Goal: Download file/media

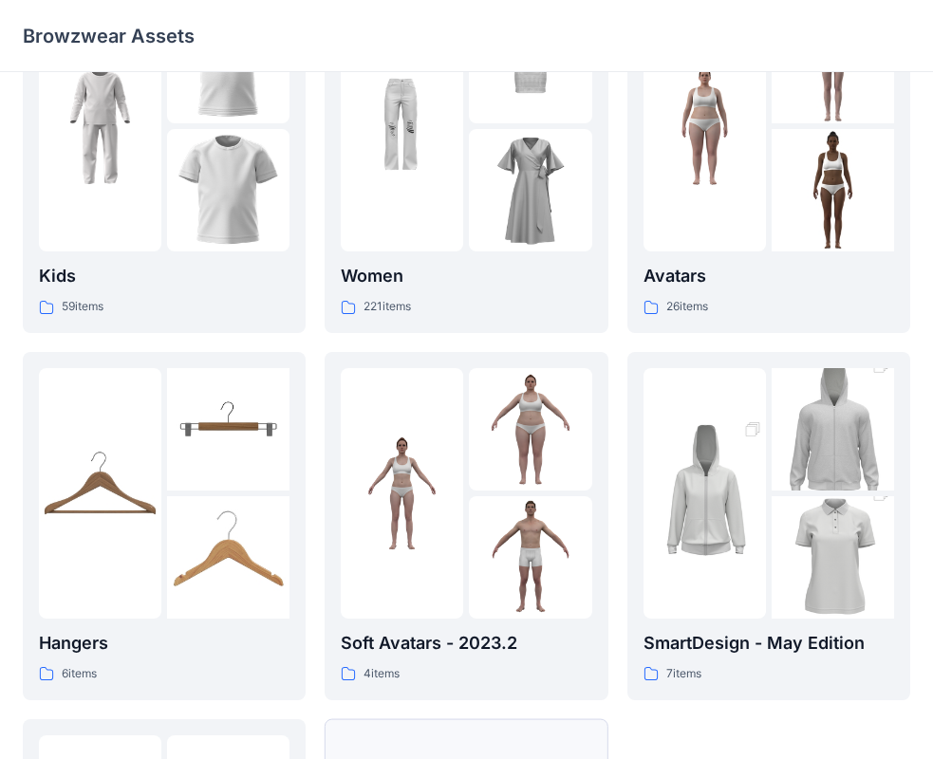
scroll to position [472, 0]
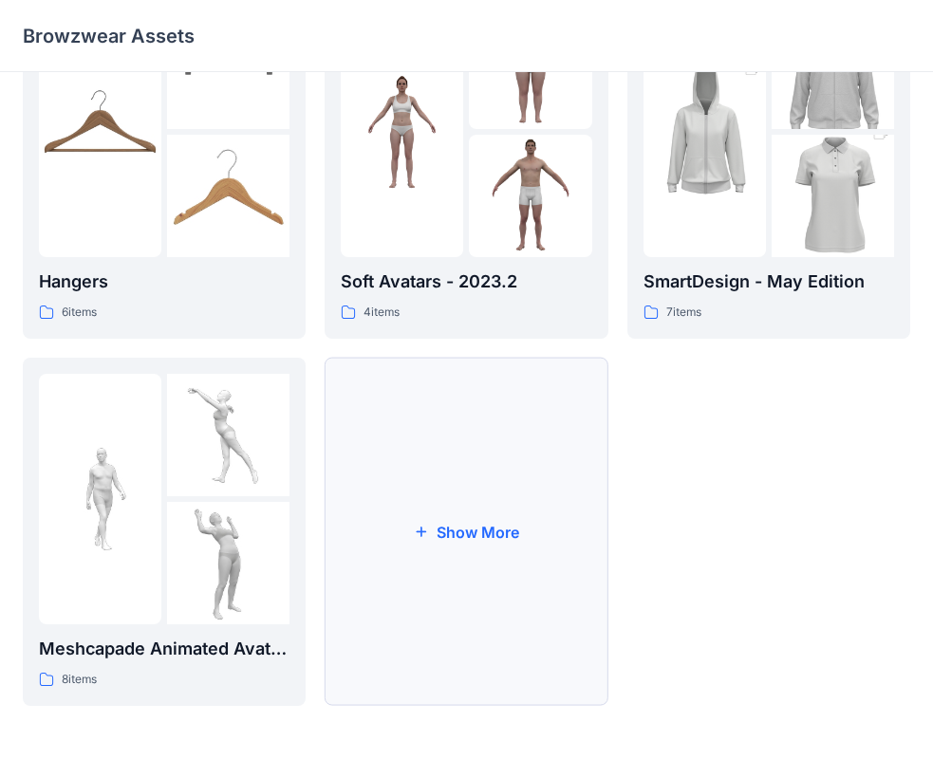
click at [482, 550] on button "Show More" at bounding box center [466, 532] width 283 height 348
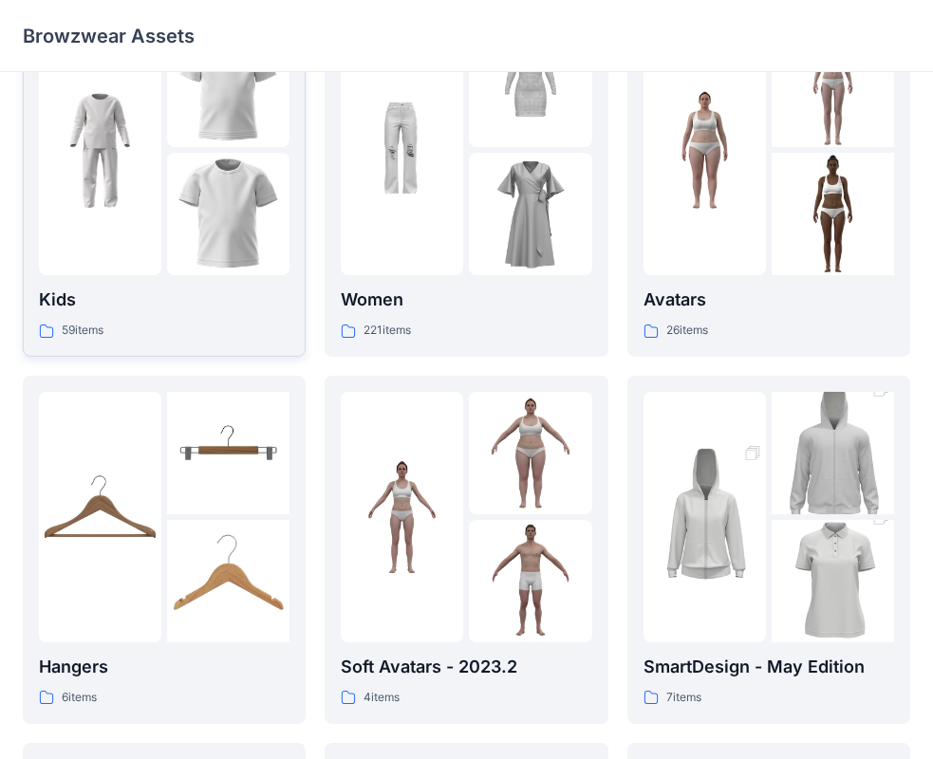
scroll to position [0, 0]
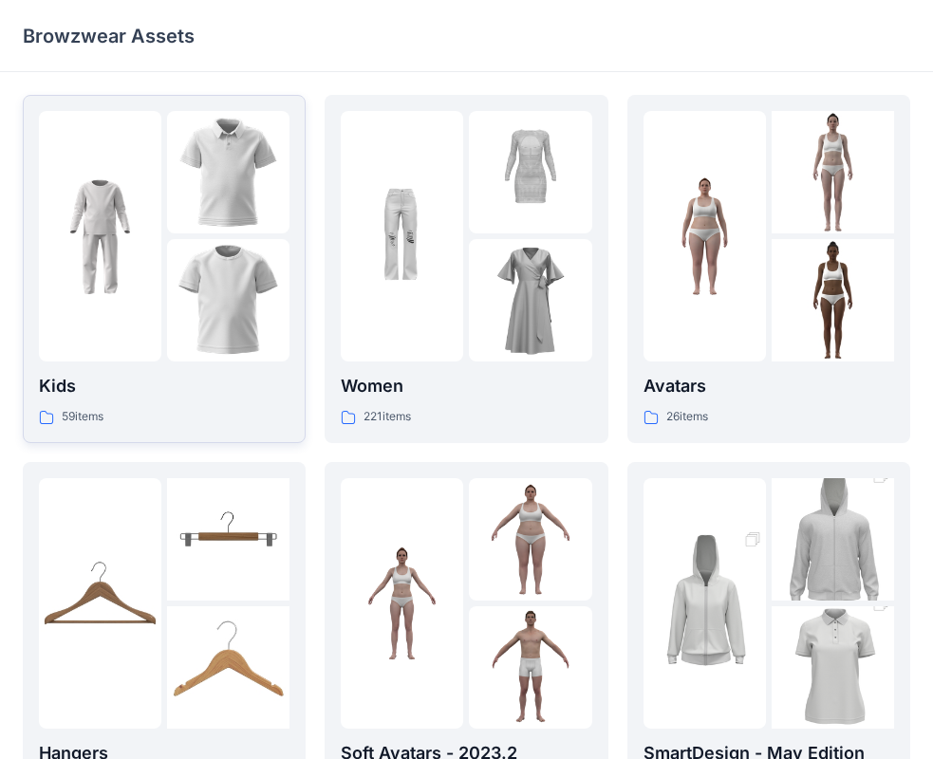
click at [202, 300] on img at bounding box center [228, 300] width 122 height 122
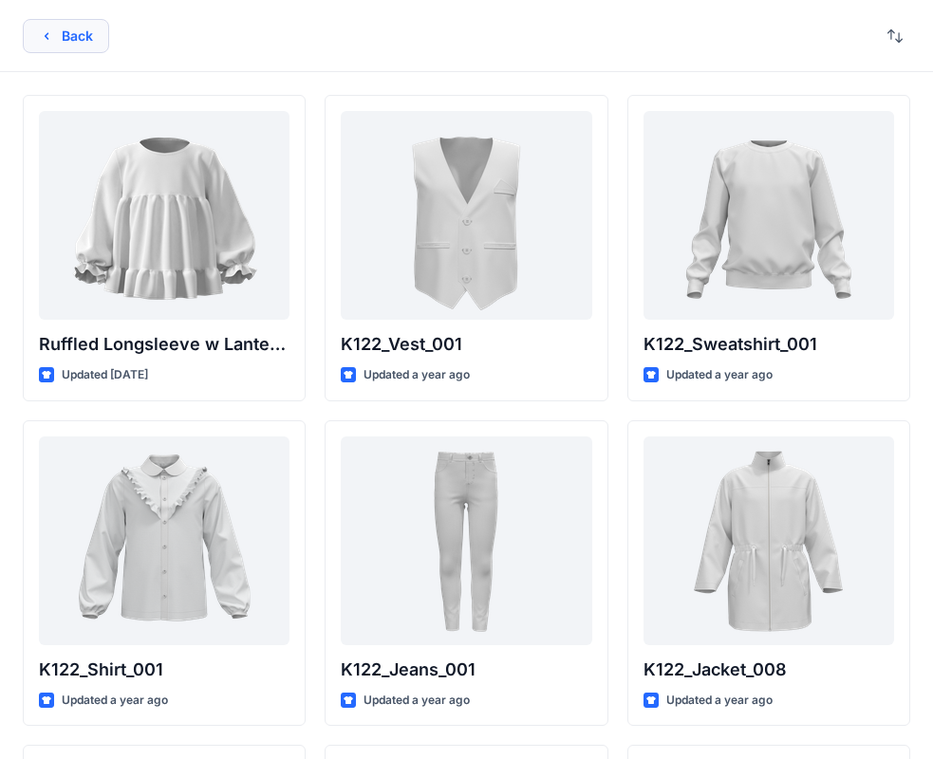
click at [69, 35] on button "Back" at bounding box center [66, 36] width 86 height 34
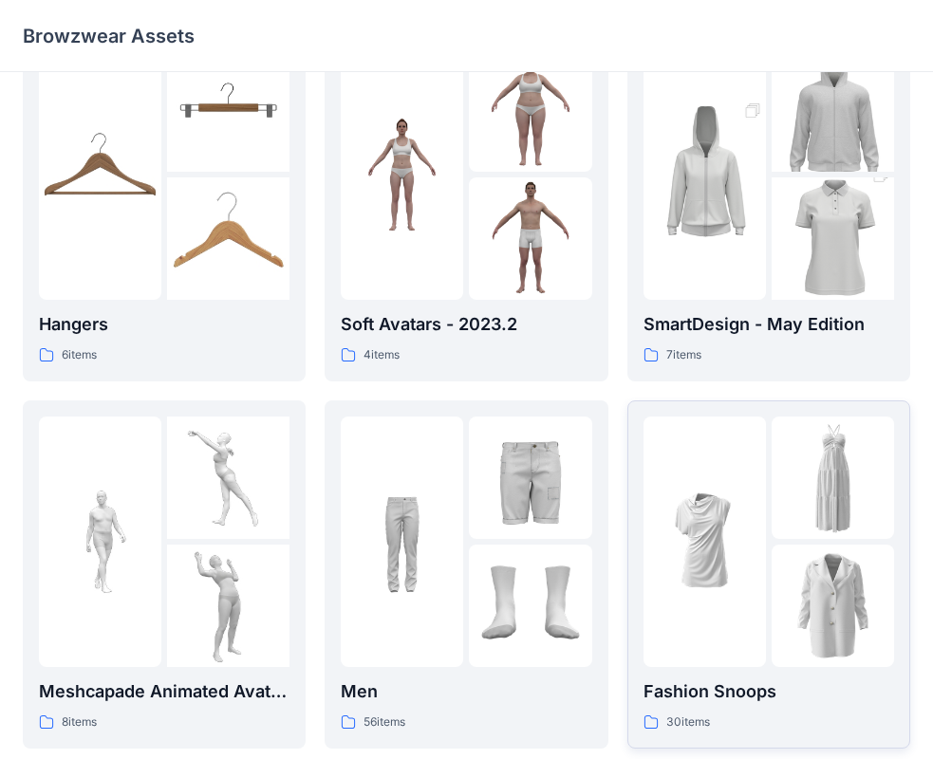
scroll to position [380, 0]
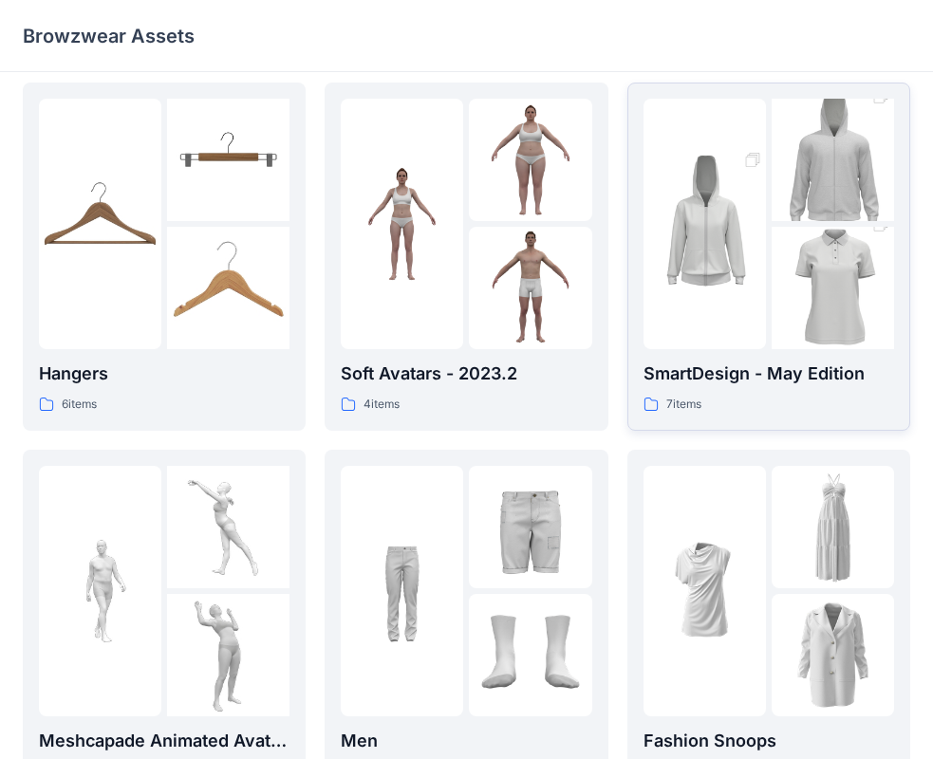
click at [727, 321] on div at bounding box center [704, 224] width 122 height 250
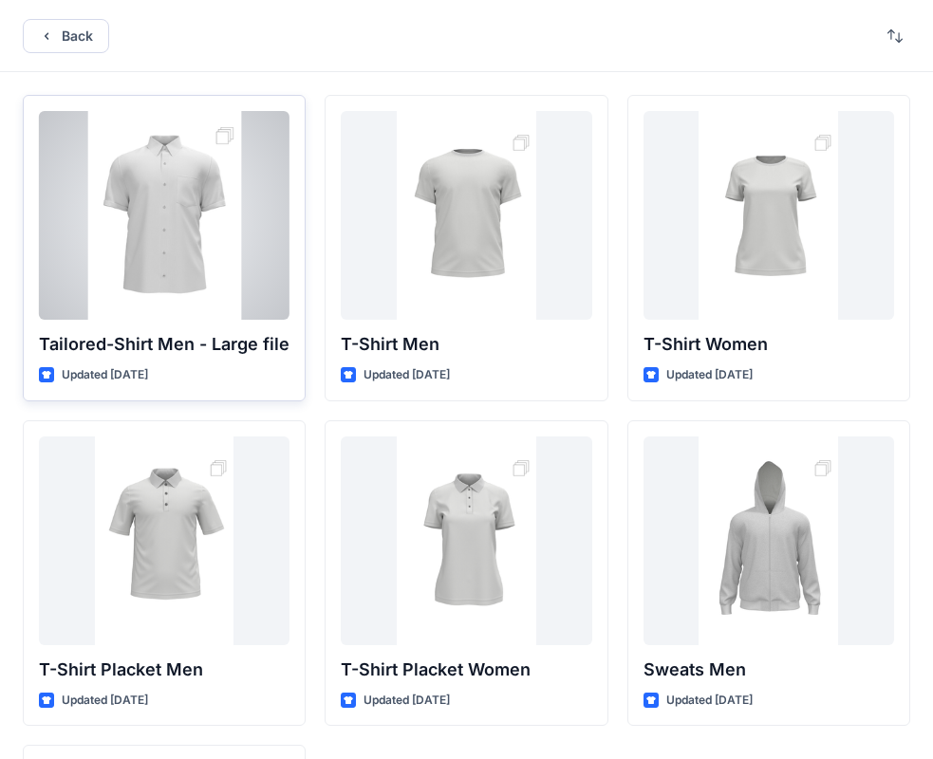
click at [264, 274] on div at bounding box center [164, 215] width 250 height 209
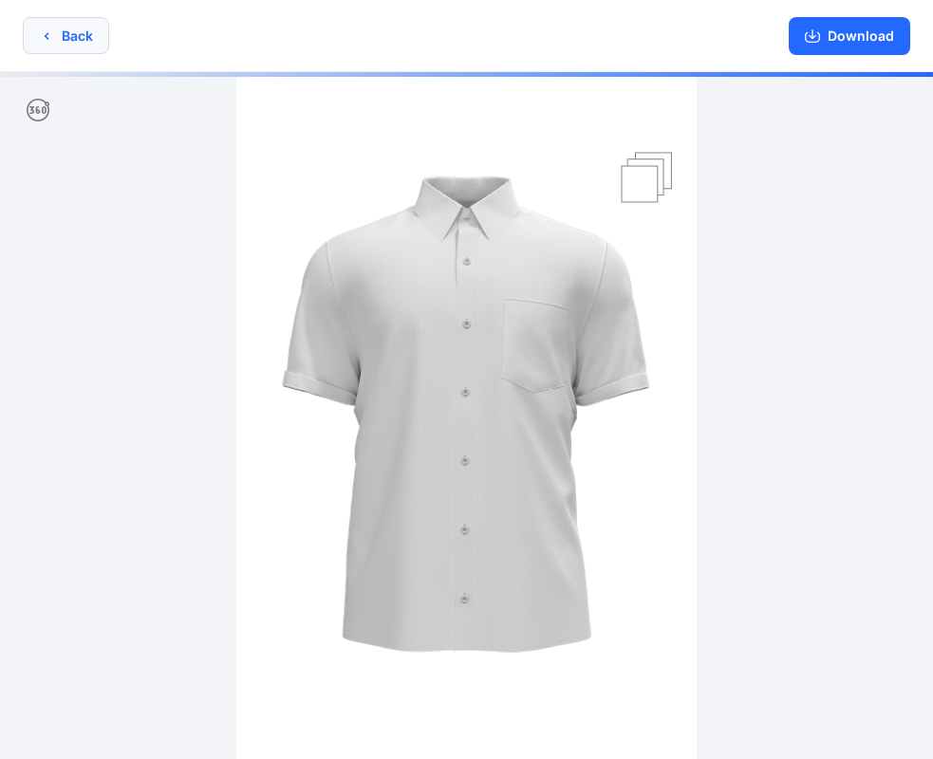
click at [48, 41] on icon "button" at bounding box center [46, 35] width 15 height 15
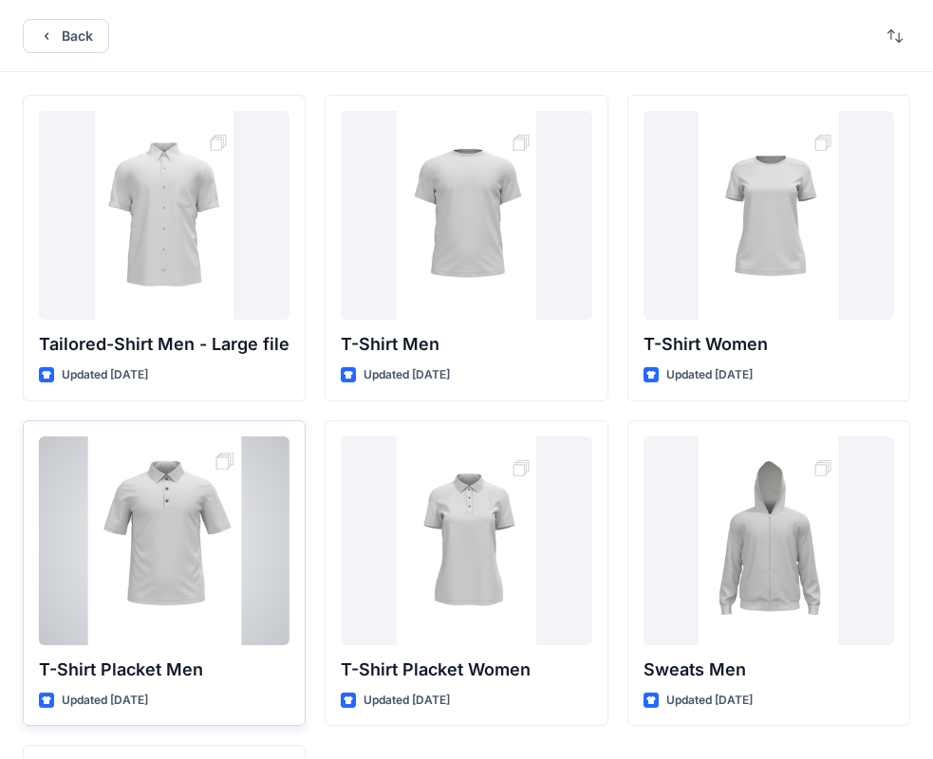
click at [225, 510] on div at bounding box center [164, 540] width 250 height 209
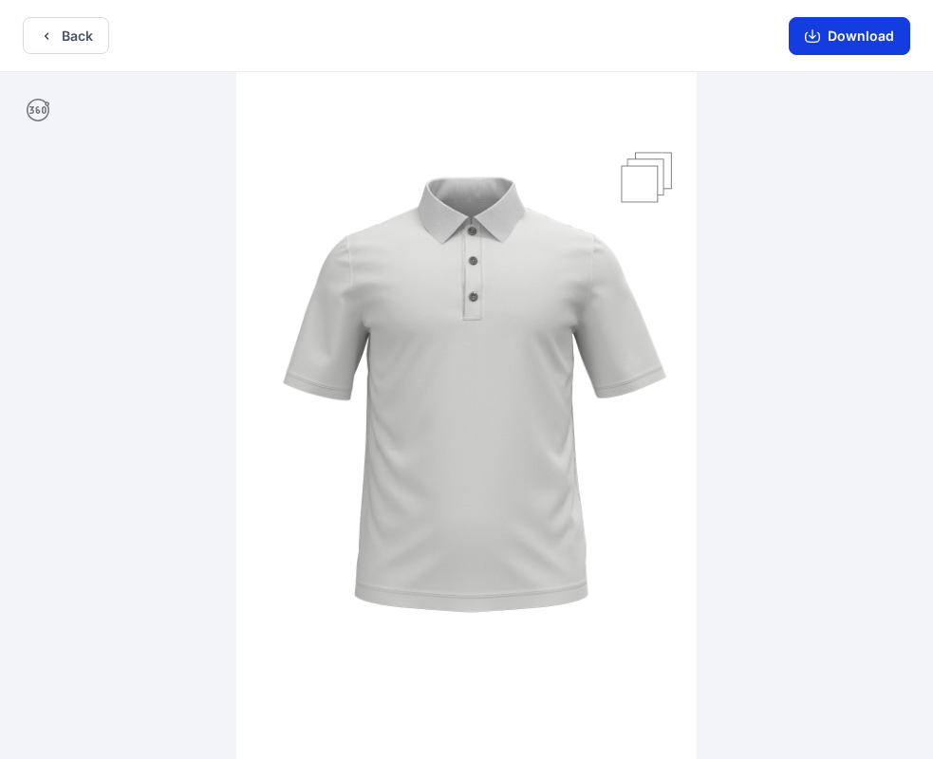
click at [818, 45] on button "Download" at bounding box center [848, 36] width 121 height 38
